Goal: Task Accomplishment & Management: Use online tool/utility

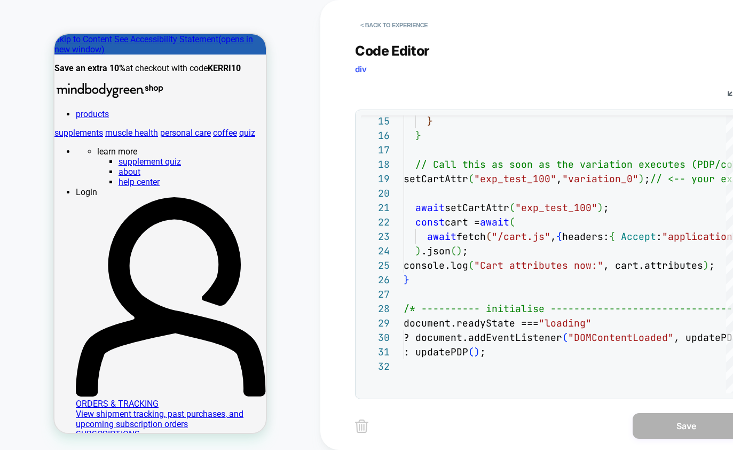
scroll to position [144, 0]
click at [363, 21] on button "< Back to experience" at bounding box center [394, 25] width 78 height 17
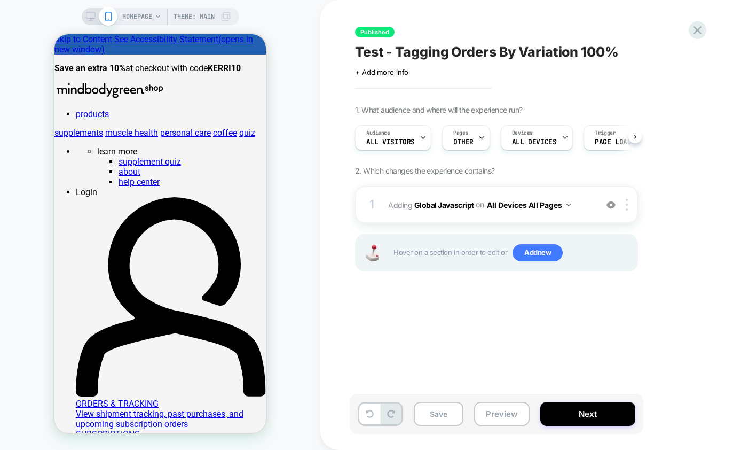
scroll to position [0, 1]
click at [694, 33] on icon at bounding box center [698, 30] width 14 height 14
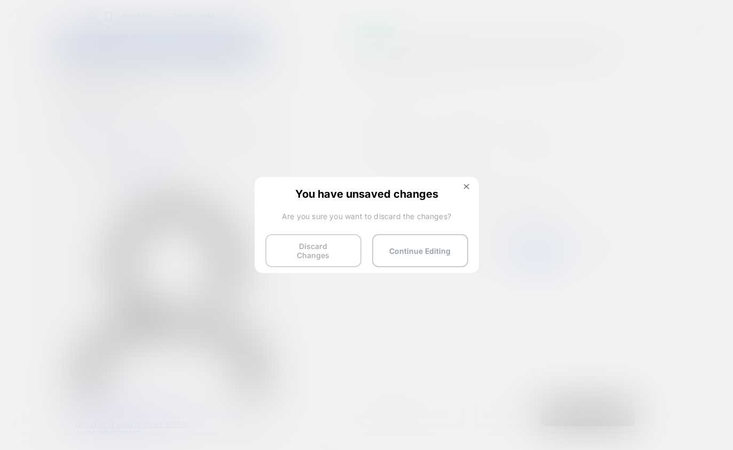
click at [343, 252] on button "Discard Changes" at bounding box center [314, 250] width 96 height 33
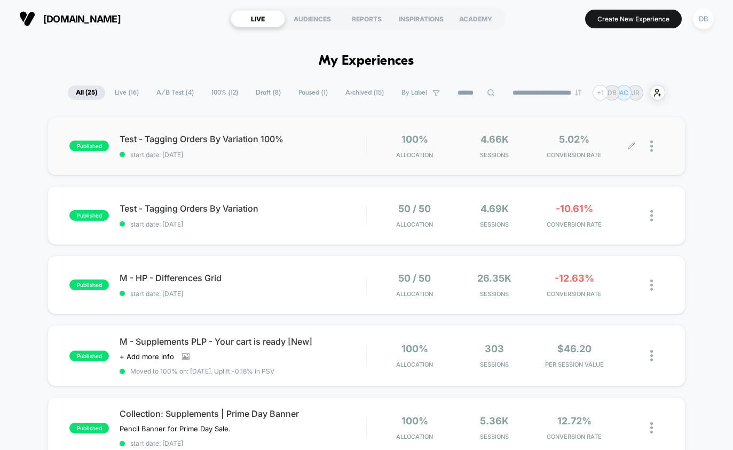
click at [630, 148] on icon at bounding box center [632, 146] width 8 height 8
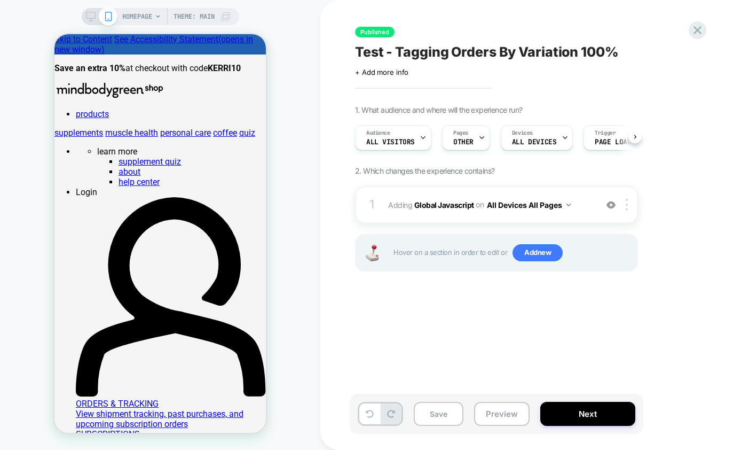
scroll to position [0, 1]
click at [424, 207] on b "Global Javascript" at bounding box center [445, 204] width 60 height 9
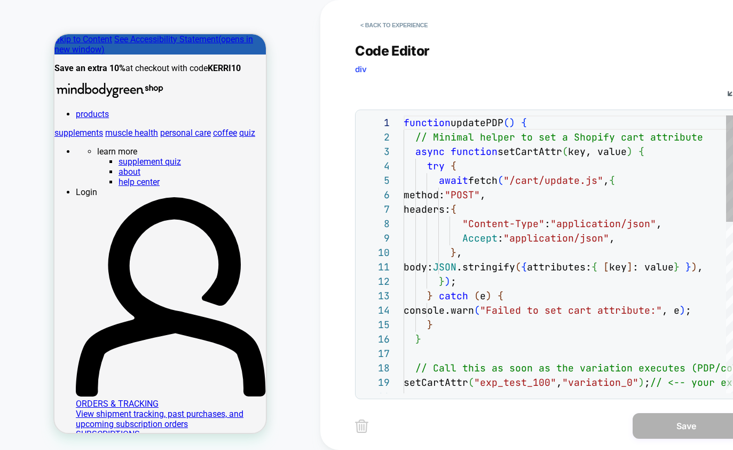
scroll to position [43, 52]
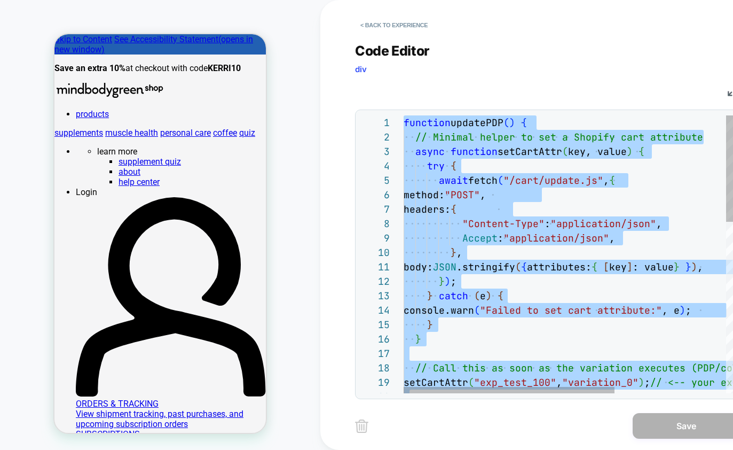
scroll to position [130, 58]
type textarea "**********"
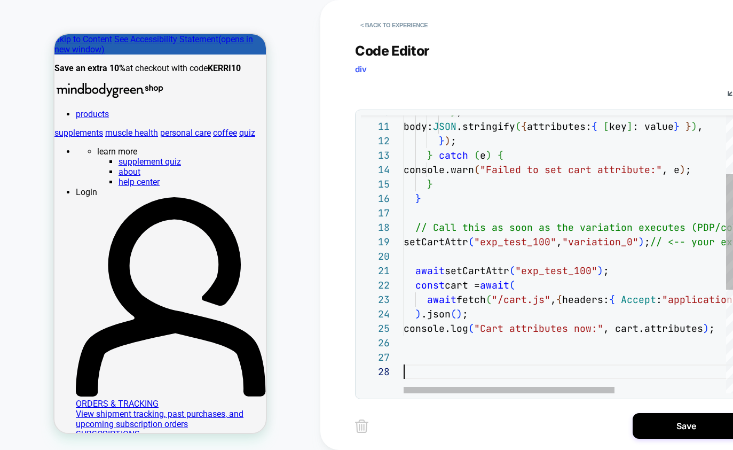
scroll to position [101, 0]
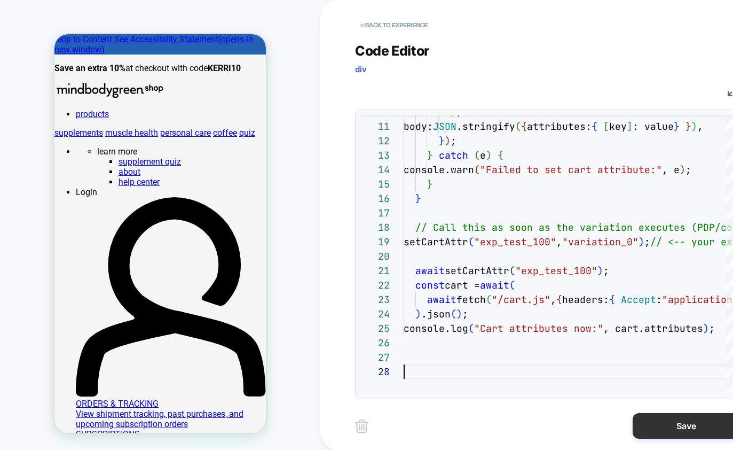
click at [669, 427] on button "Save" at bounding box center [686, 426] width 107 height 26
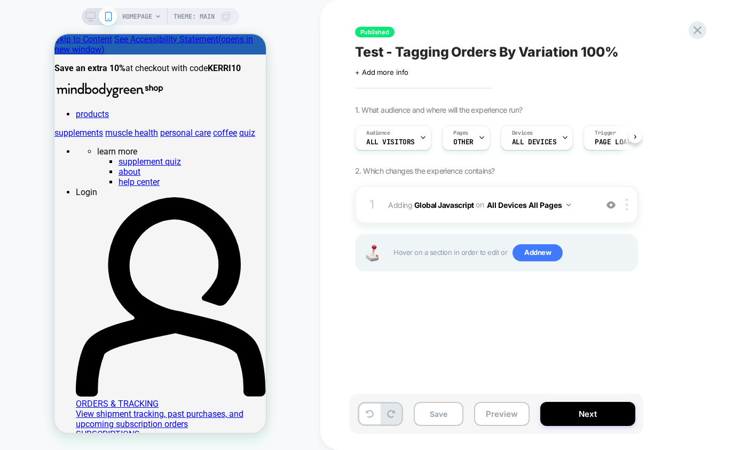
scroll to position [0, 1]
click at [575, 417] on button "Next" at bounding box center [588, 414] width 95 height 24
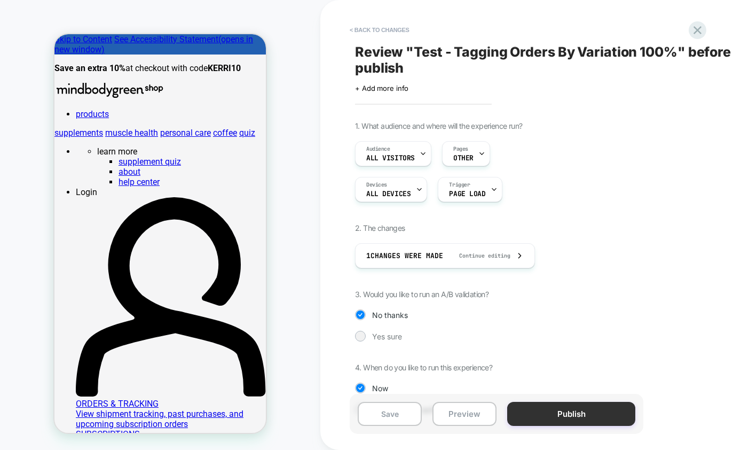
click at [582, 415] on button "Publish" at bounding box center [572, 414] width 128 height 24
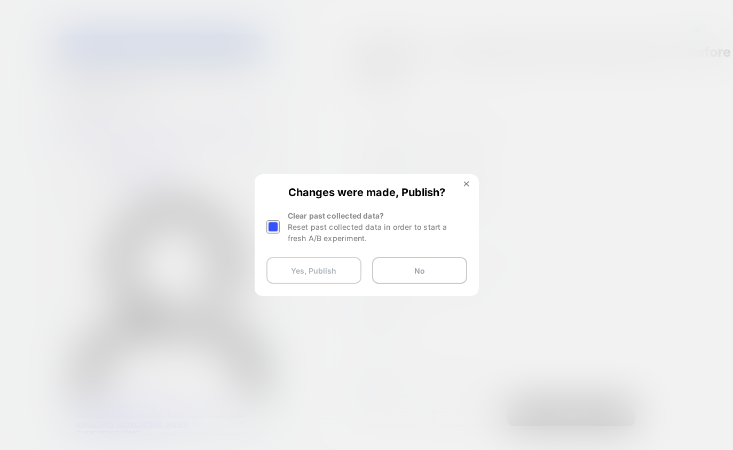
click at [330, 274] on button "Yes, Publish" at bounding box center [314, 270] width 95 height 27
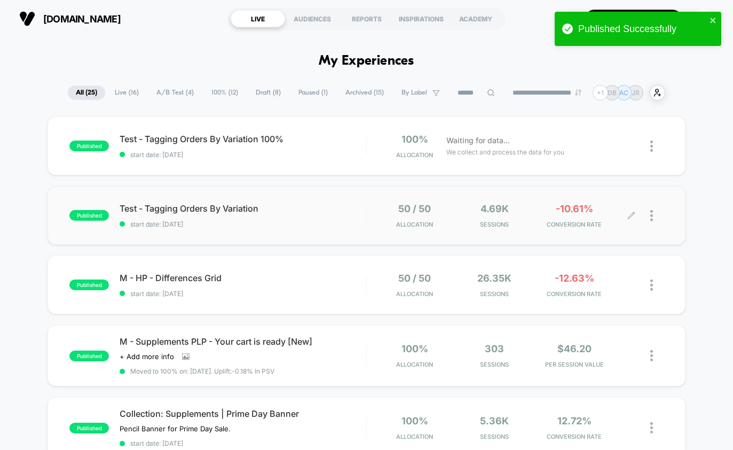
click at [628, 216] on icon at bounding box center [632, 216] width 8 height 8
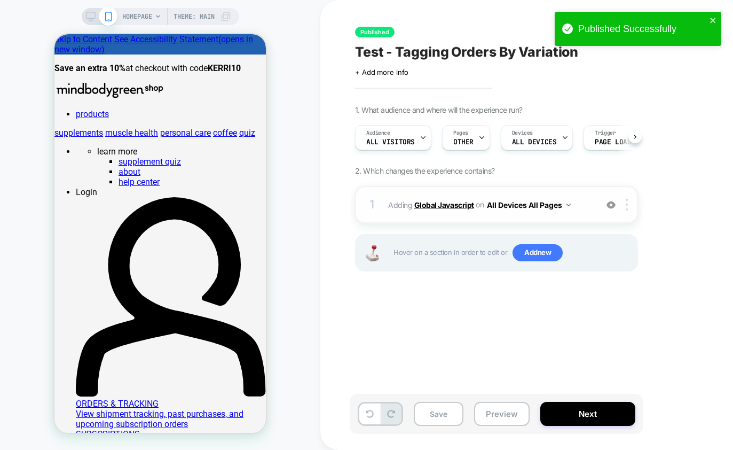
scroll to position [0, 1]
click at [452, 204] on b "Global Javascript" at bounding box center [445, 204] width 60 height 9
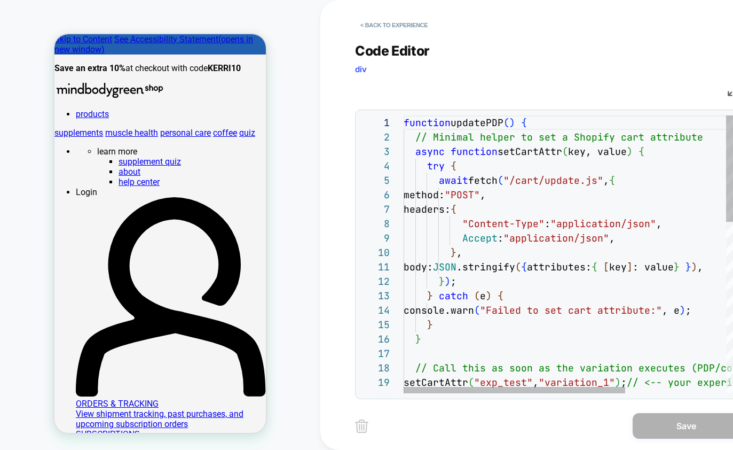
scroll to position [72, 81]
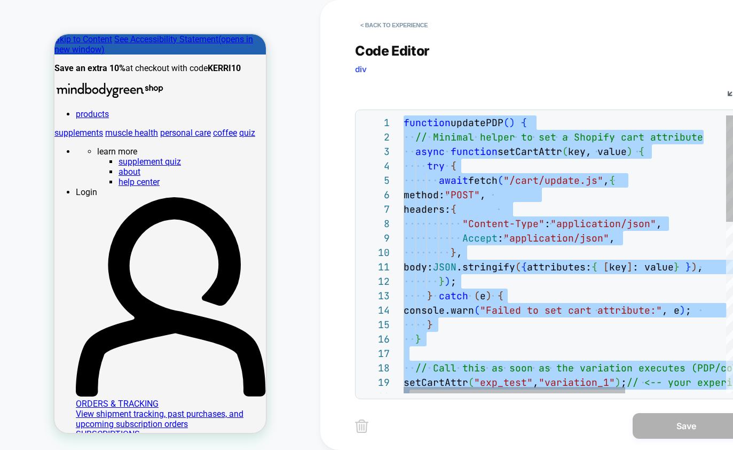
type textarea "**********"
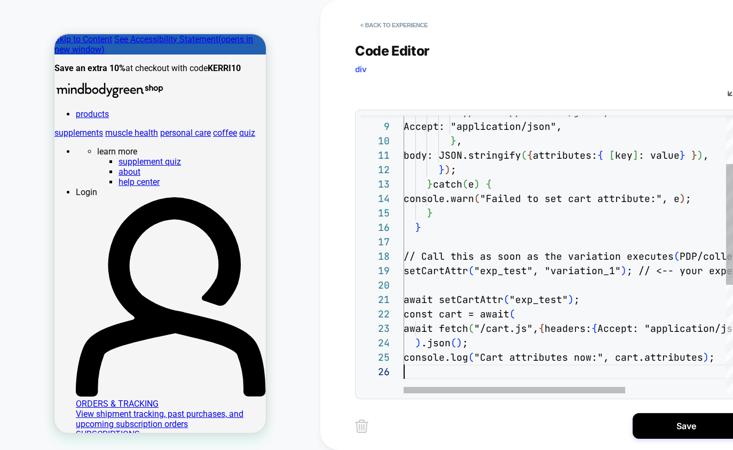
scroll to position [72, 0]
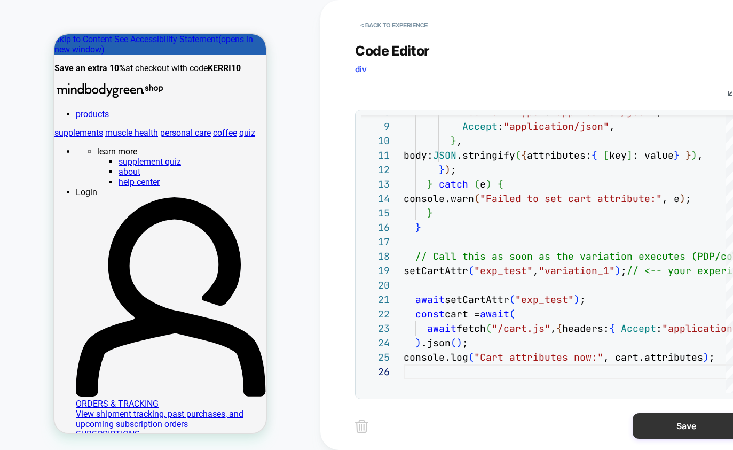
click at [652, 423] on button "Save" at bounding box center [686, 426] width 107 height 26
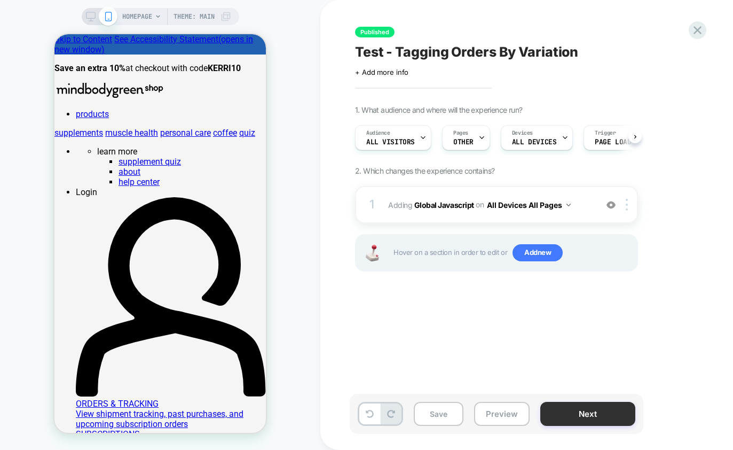
scroll to position [0, 1]
click at [604, 413] on button "Next" at bounding box center [588, 414] width 95 height 24
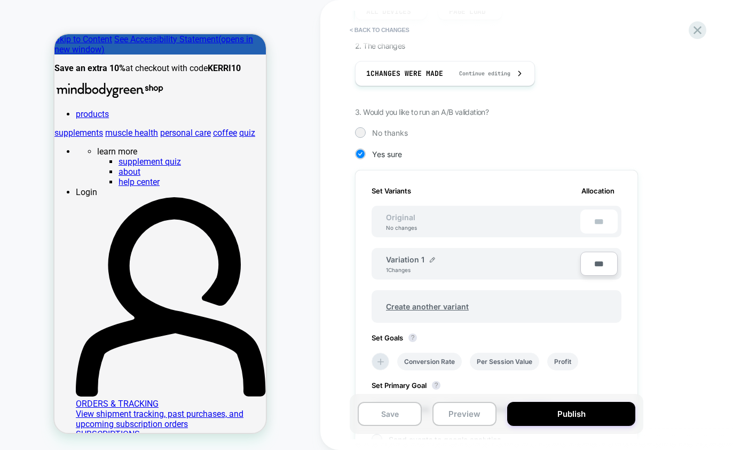
scroll to position [277, 0]
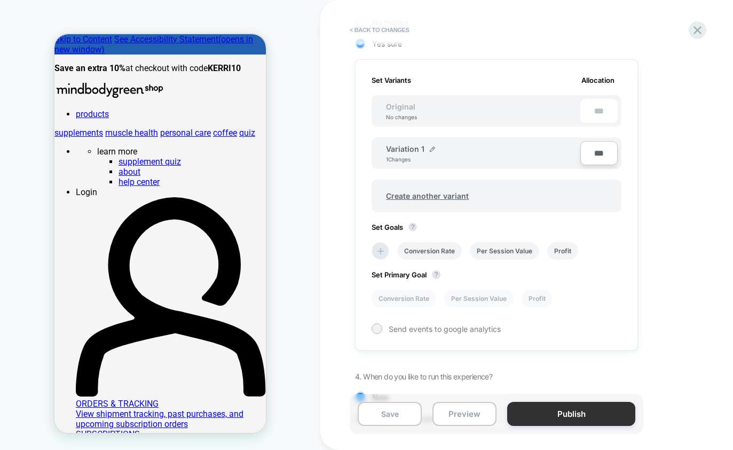
click at [560, 405] on button "Publish" at bounding box center [572, 414] width 128 height 24
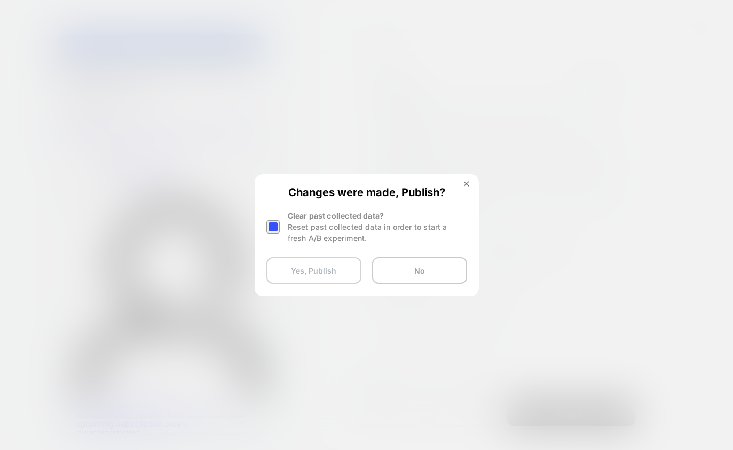
click at [338, 262] on button "Yes, Publish" at bounding box center [314, 270] width 95 height 27
